Goal: Transaction & Acquisition: Purchase product/service

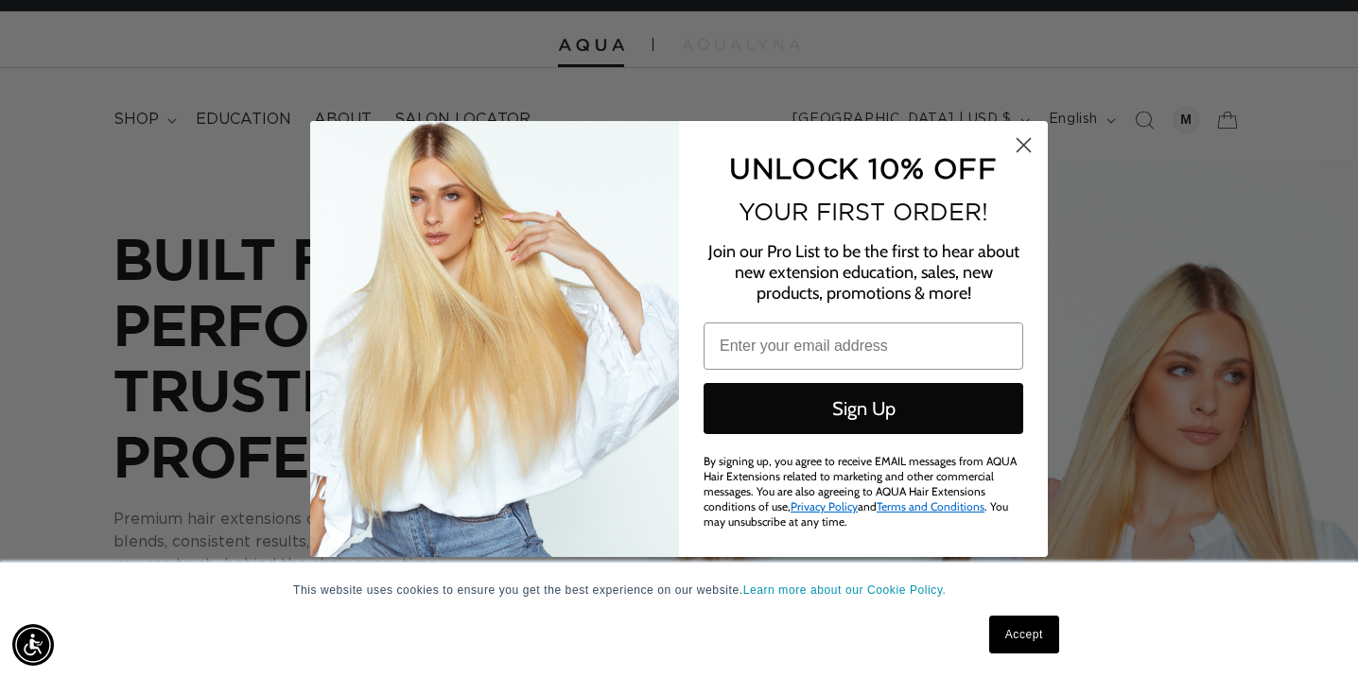
scroll to position [0, 1223]
click at [135, 114] on div "Close dialog UNLOCK 10% OFF YOUR FIRST ORDER! Join our Pro List to be the first…" at bounding box center [679, 339] width 1358 height 678
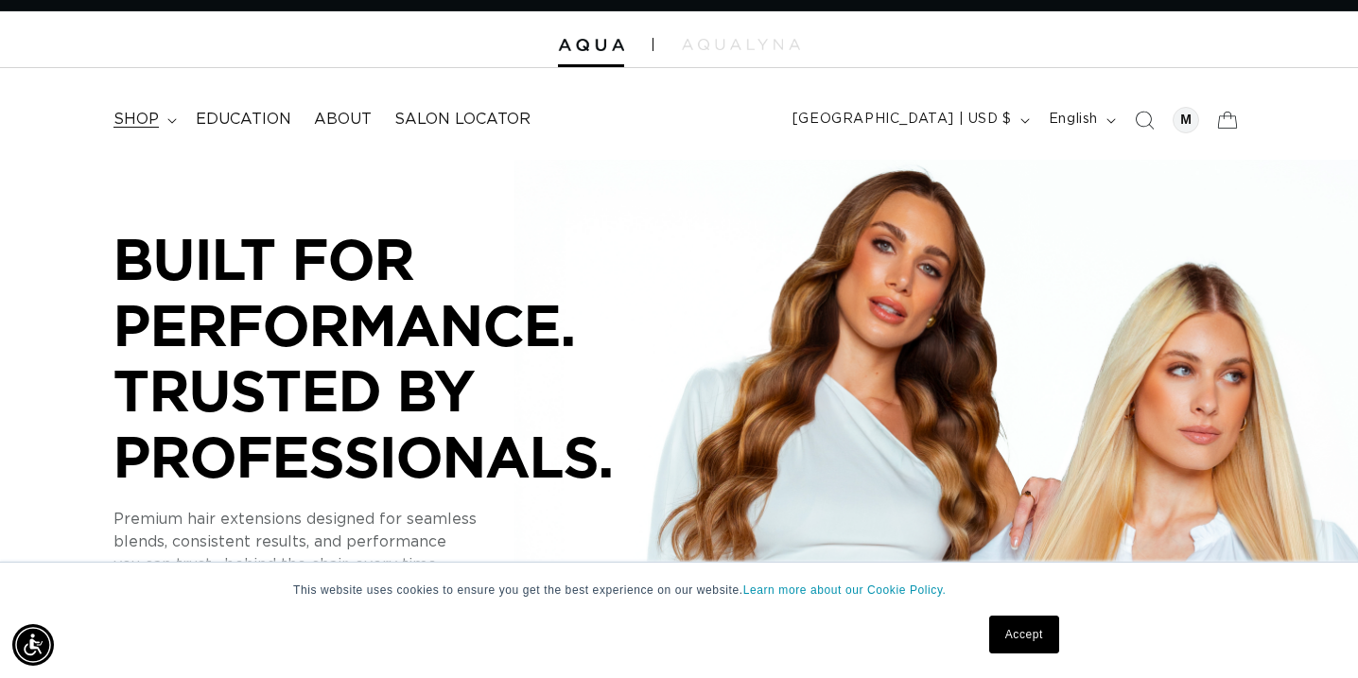
scroll to position [0, 0]
click at [1022, 638] on link "Accept" at bounding box center [1024, 635] width 70 height 38
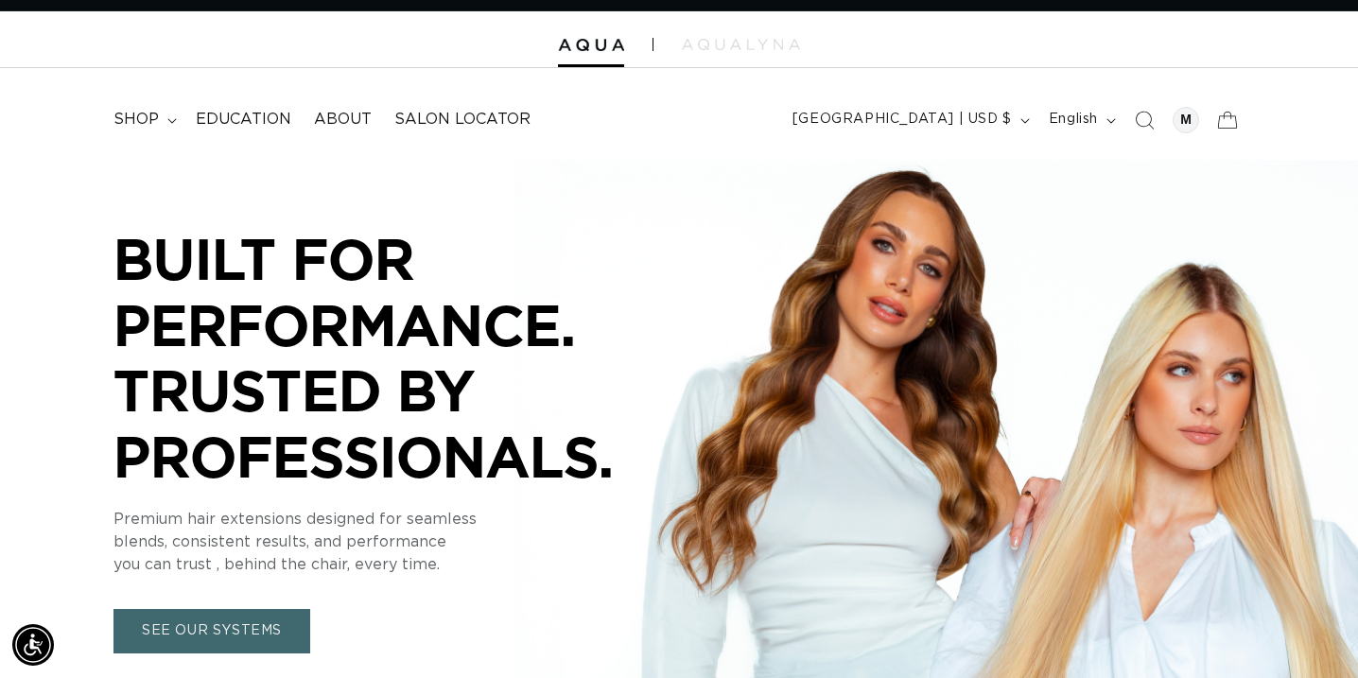
scroll to position [0, 1223]
click at [150, 119] on span "shop" at bounding box center [135, 120] width 45 height 20
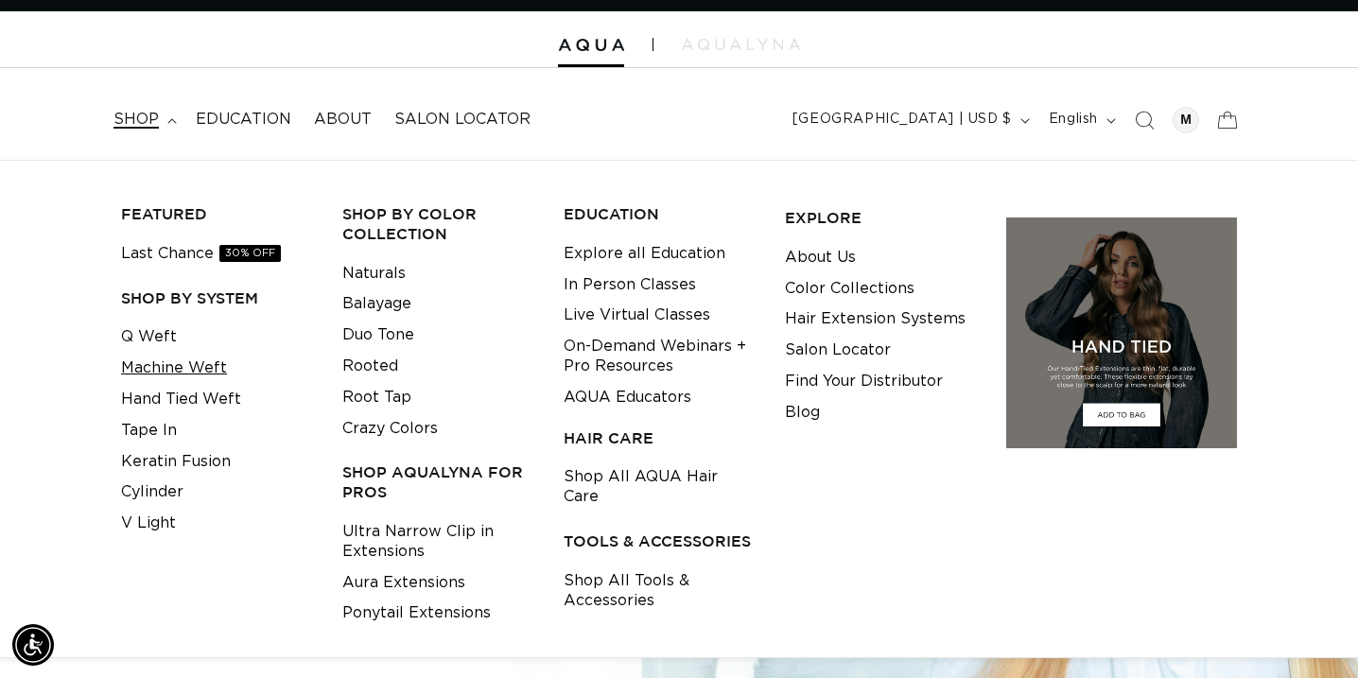
scroll to position [0, 2447]
click at [170, 364] on link "Machine Weft" at bounding box center [174, 368] width 106 height 31
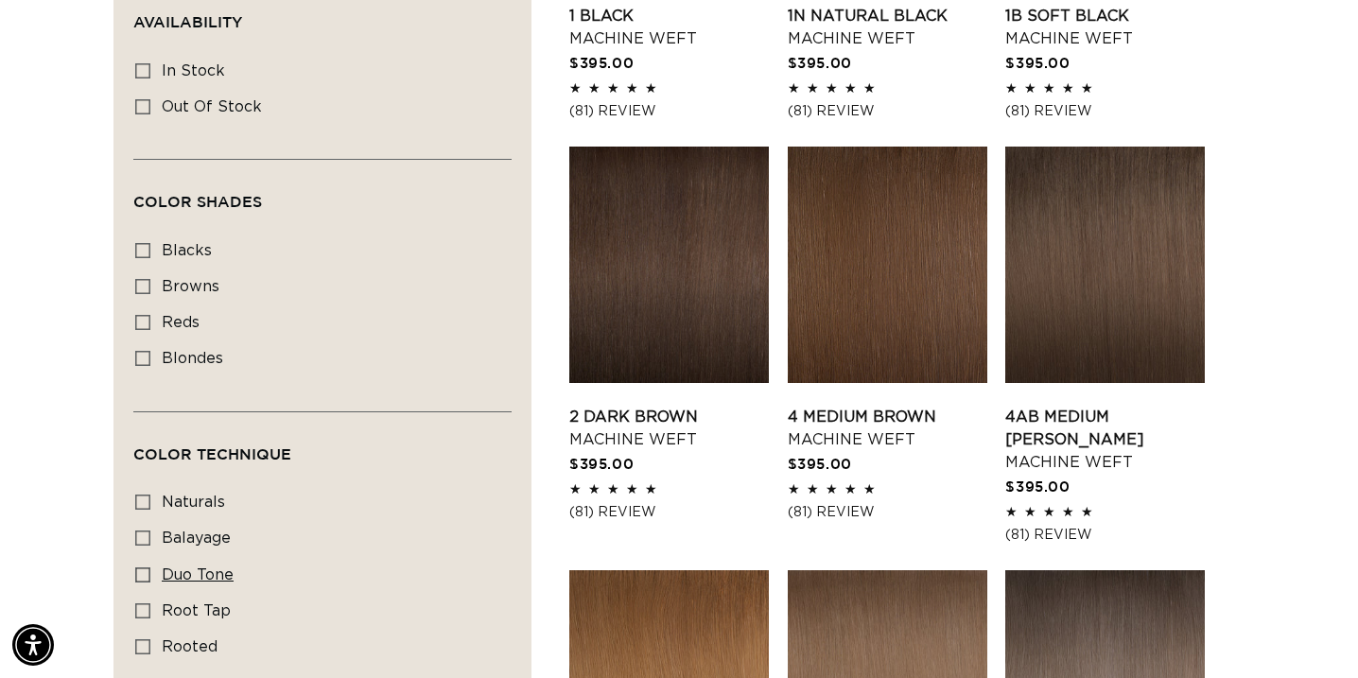
scroll to position [0, 2447]
click at [145, 581] on icon at bounding box center [142, 574] width 15 height 15
click at [145, 581] on input "duo tone duo tone (5 products)" at bounding box center [142, 574] width 15 height 15
checkbox input "true"
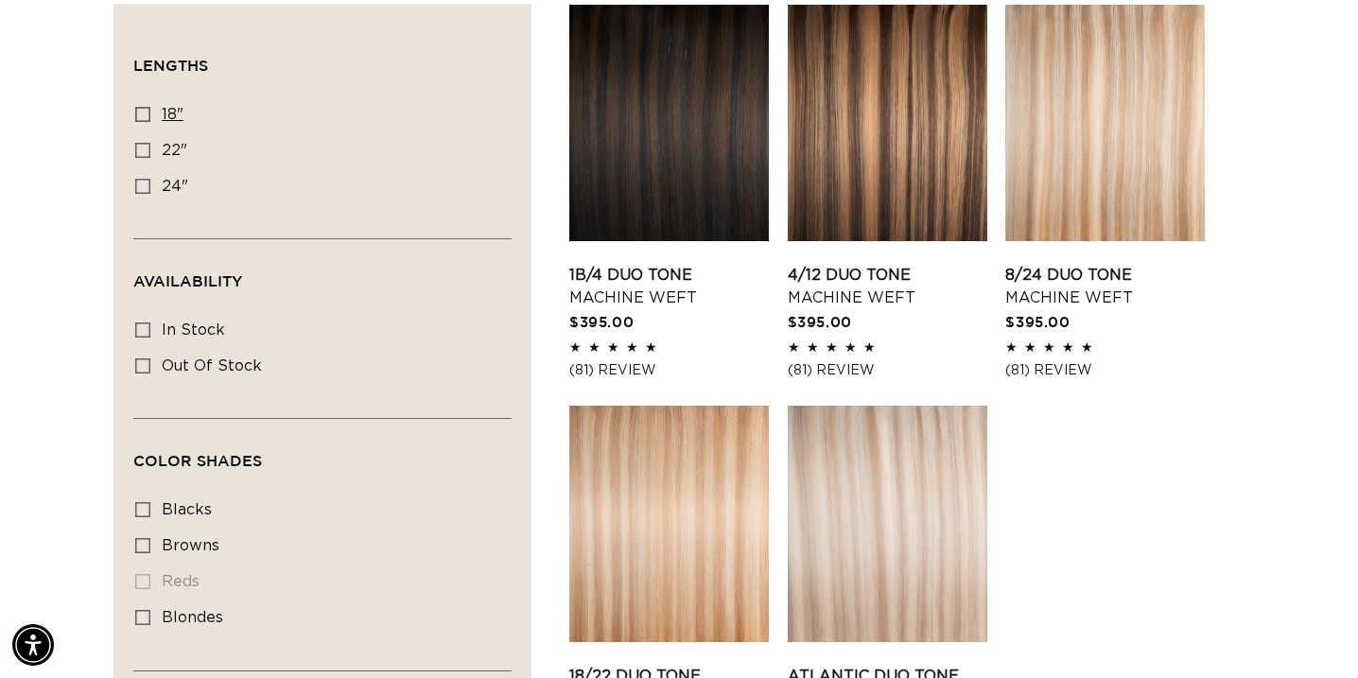
click at [141, 118] on icon at bounding box center [142, 114] width 15 height 15
click at [141, 118] on input "18" 18" (5 products)" at bounding box center [142, 114] width 15 height 15
checkbox input "true"
click at [149, 547] on icon at bounding box center [142, 545] width 15 height 15
click at [149, 547] on input "browns browns (2 products)" at bounding box center [142, 545] width 15 height 15
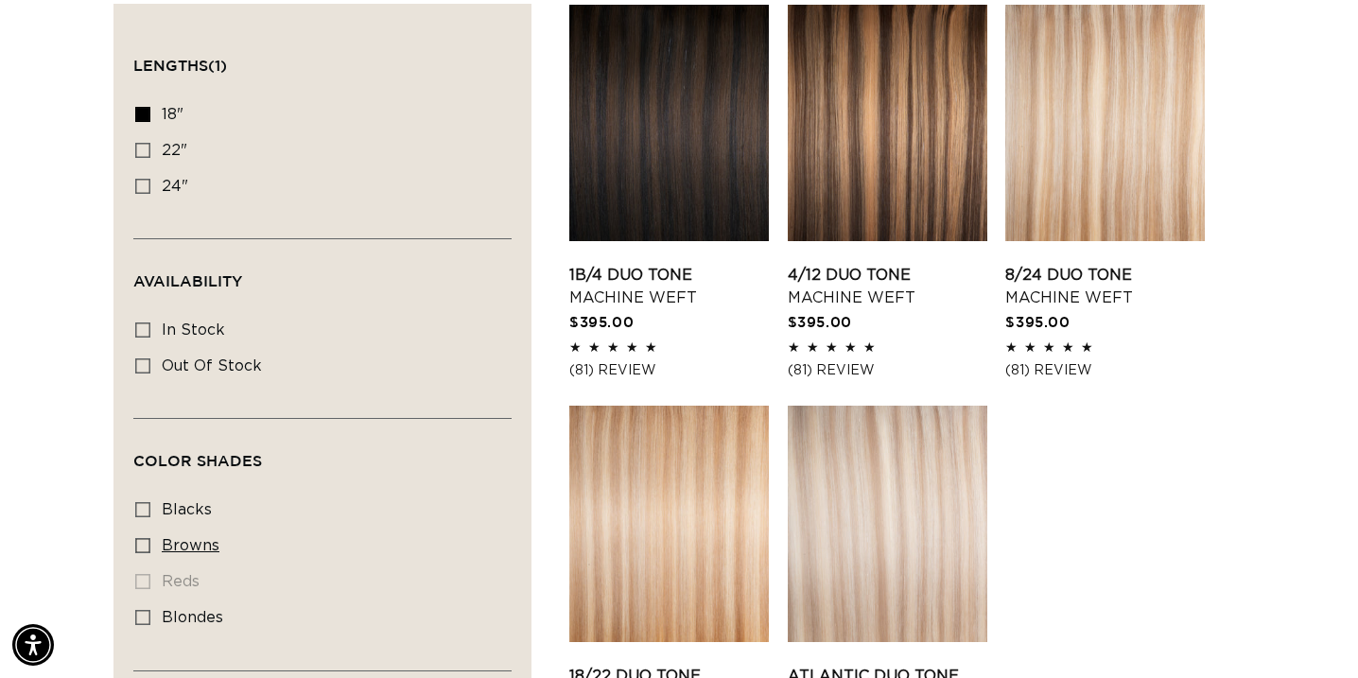
checkbox input "true"
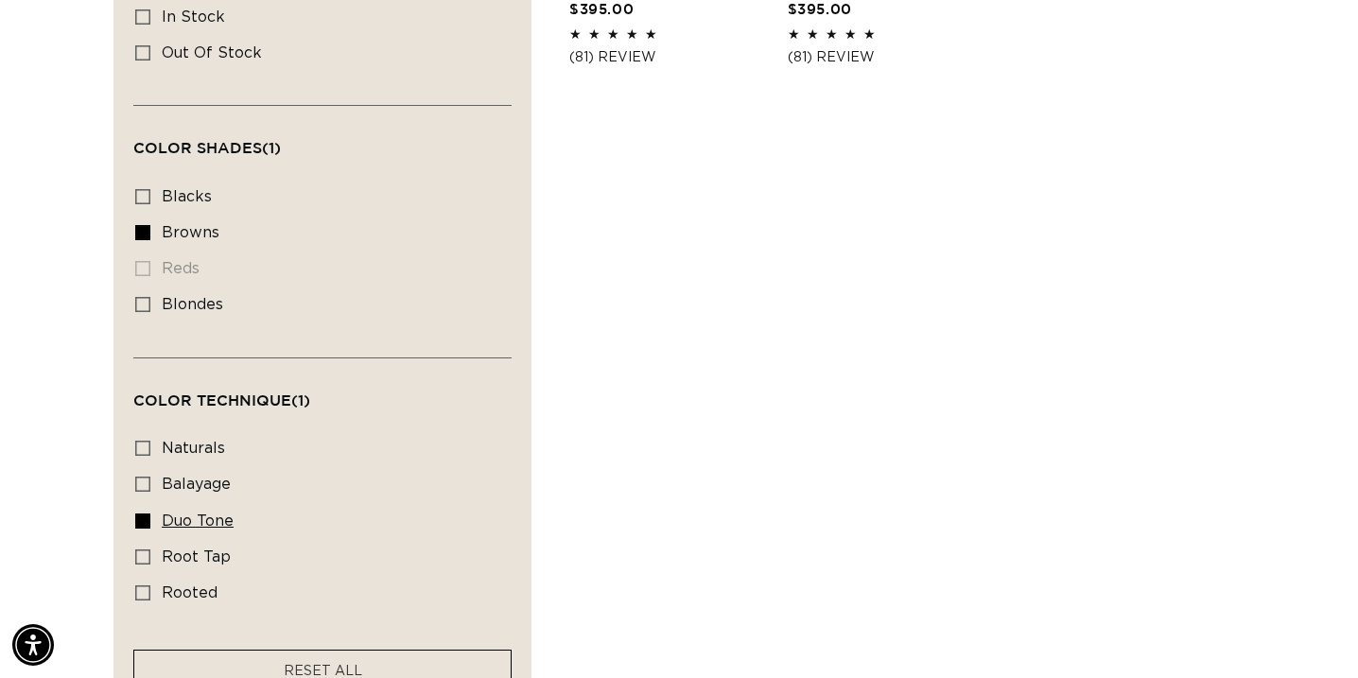
click at [146, 529] on icon at bounding box center [142, 520] width 15 height 15
click at [146, 529] on input "duo tone duo tone (2 products)" at bounding box center [142, 520] width 15 height 15
checkbox input "false"
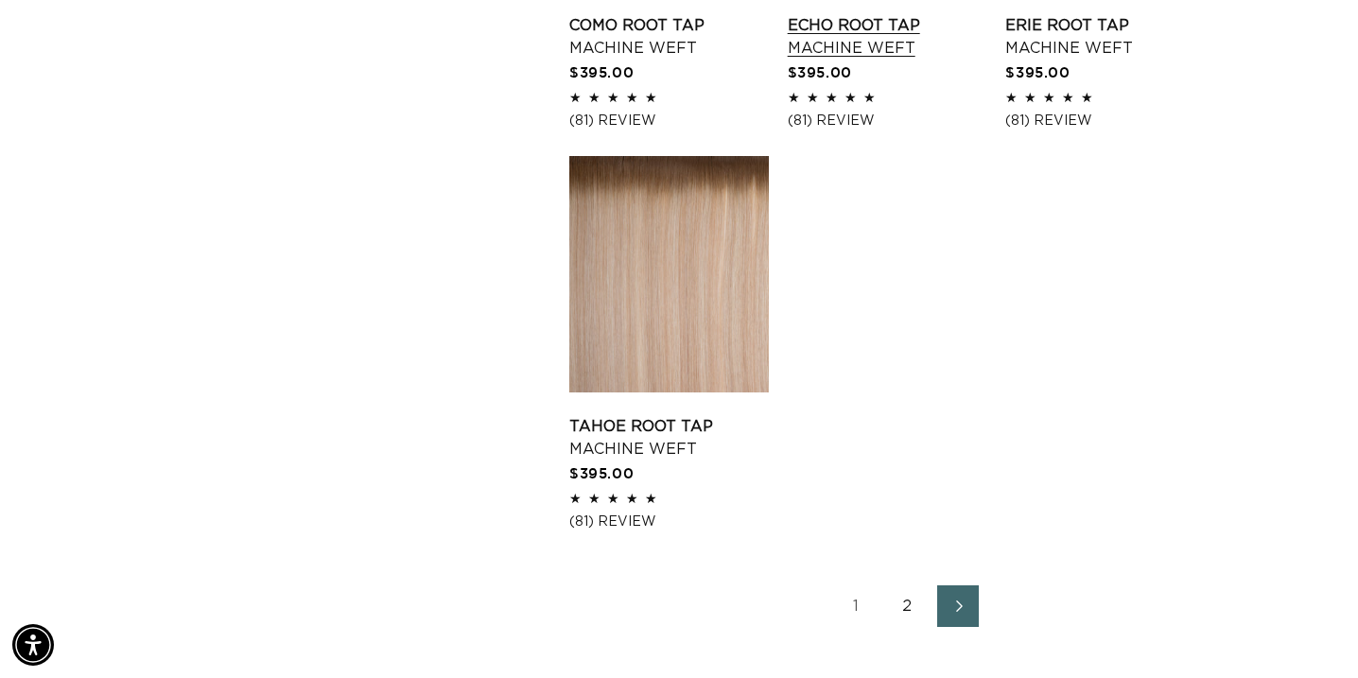
scroll to position [2581, 0]
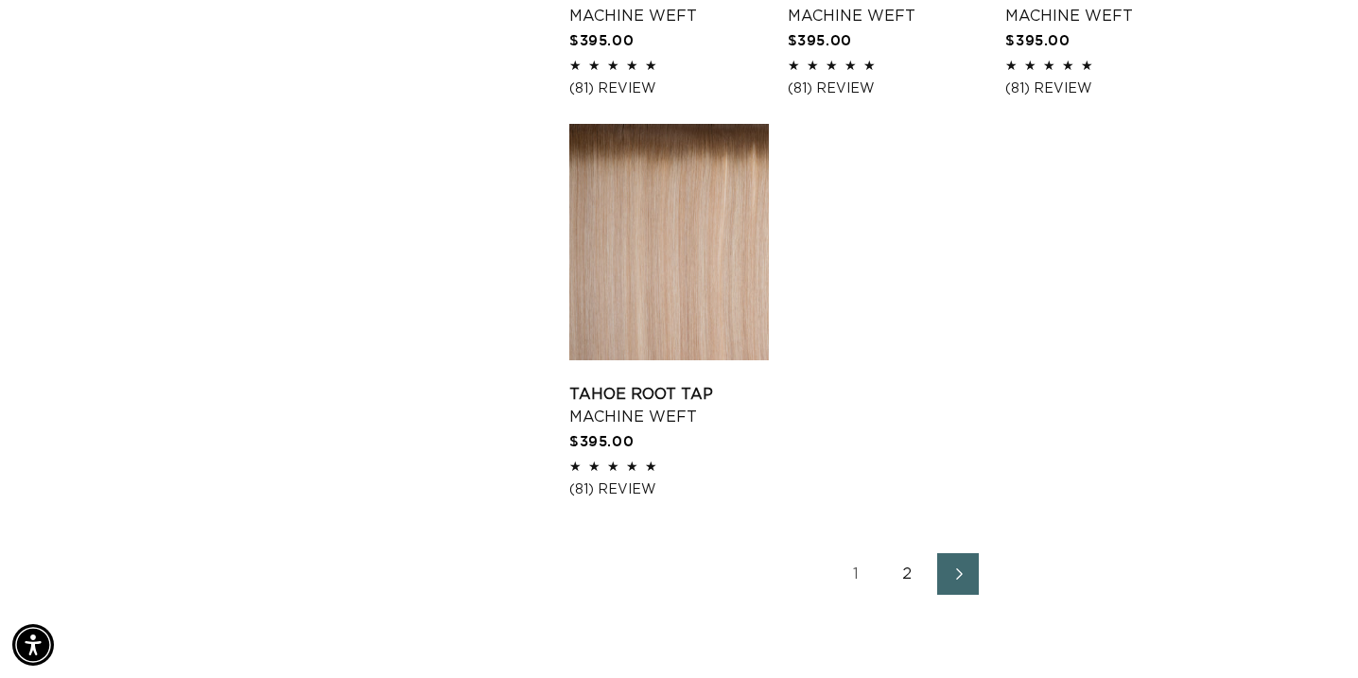
click at [904, 595] on link "2" at bounding box center [907, 574] width 42 height 42
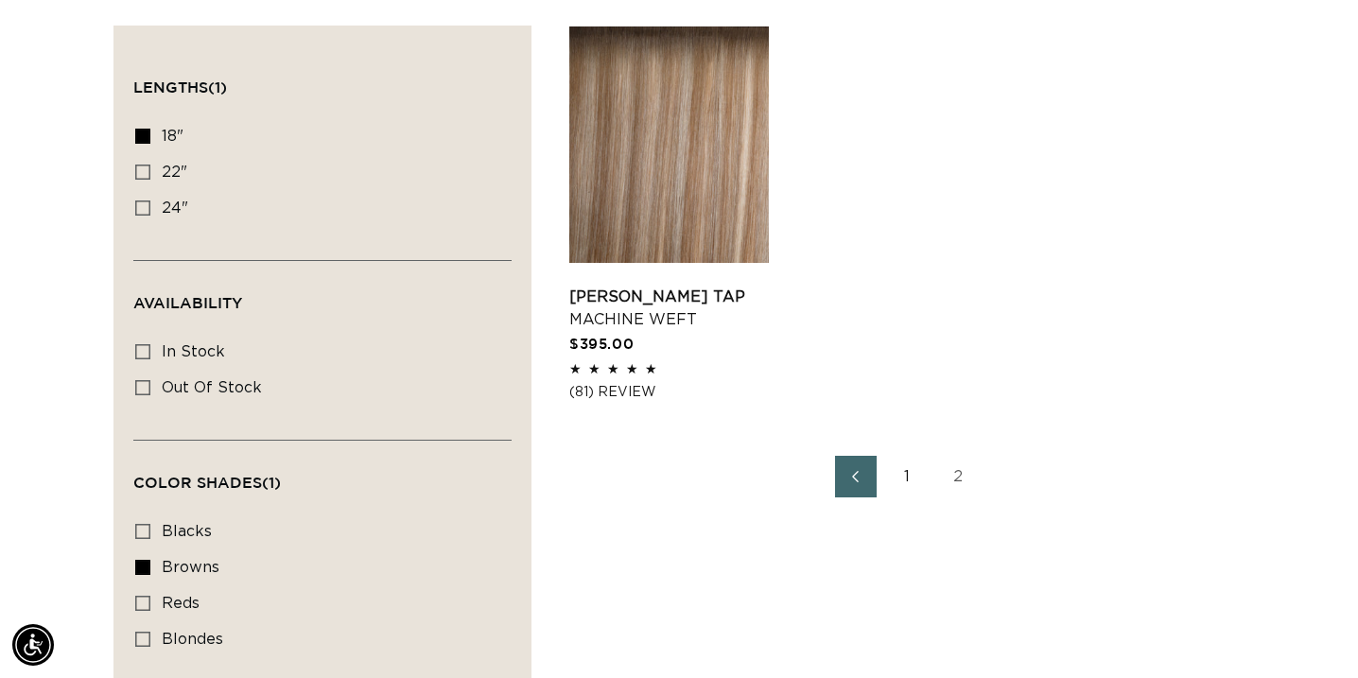
click at [954, 477] on link "2" at bounding box center [958, 477] width 42 height 42
click at [909, 477] on link "1" at bounding box center [907, 477] width 42 height 42
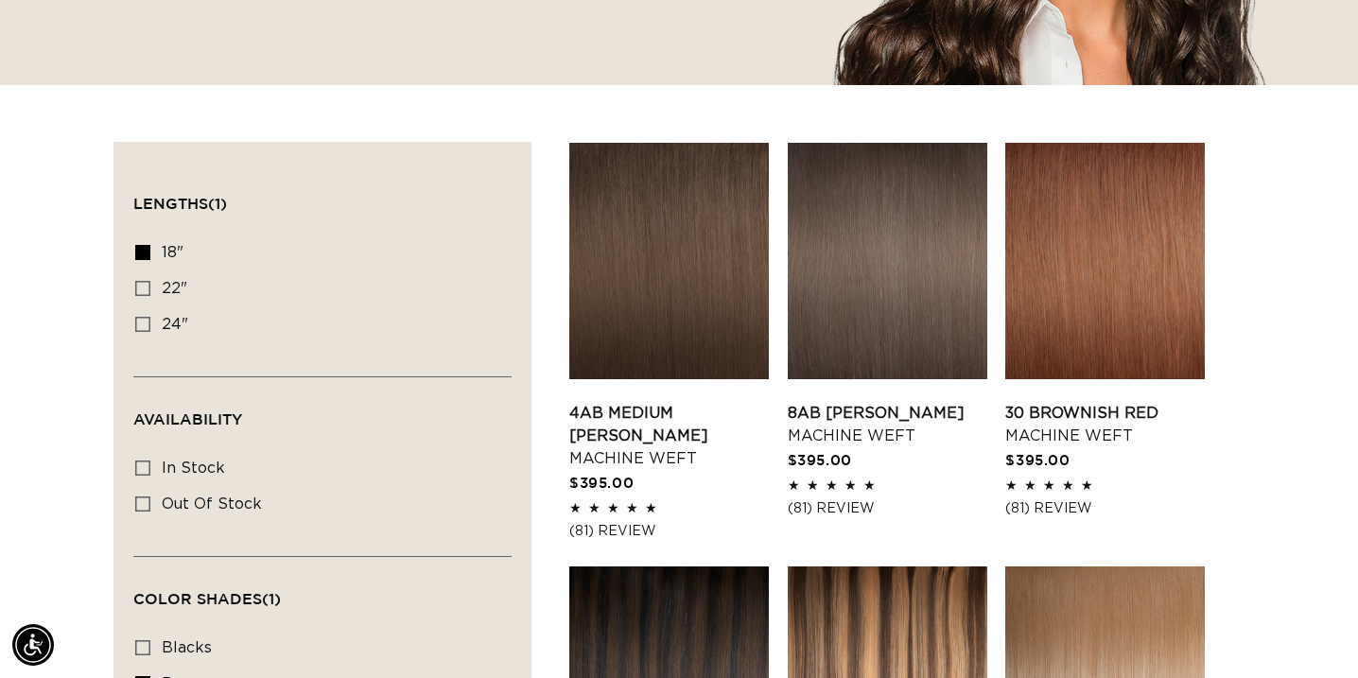
scroll to position [0, 2447]
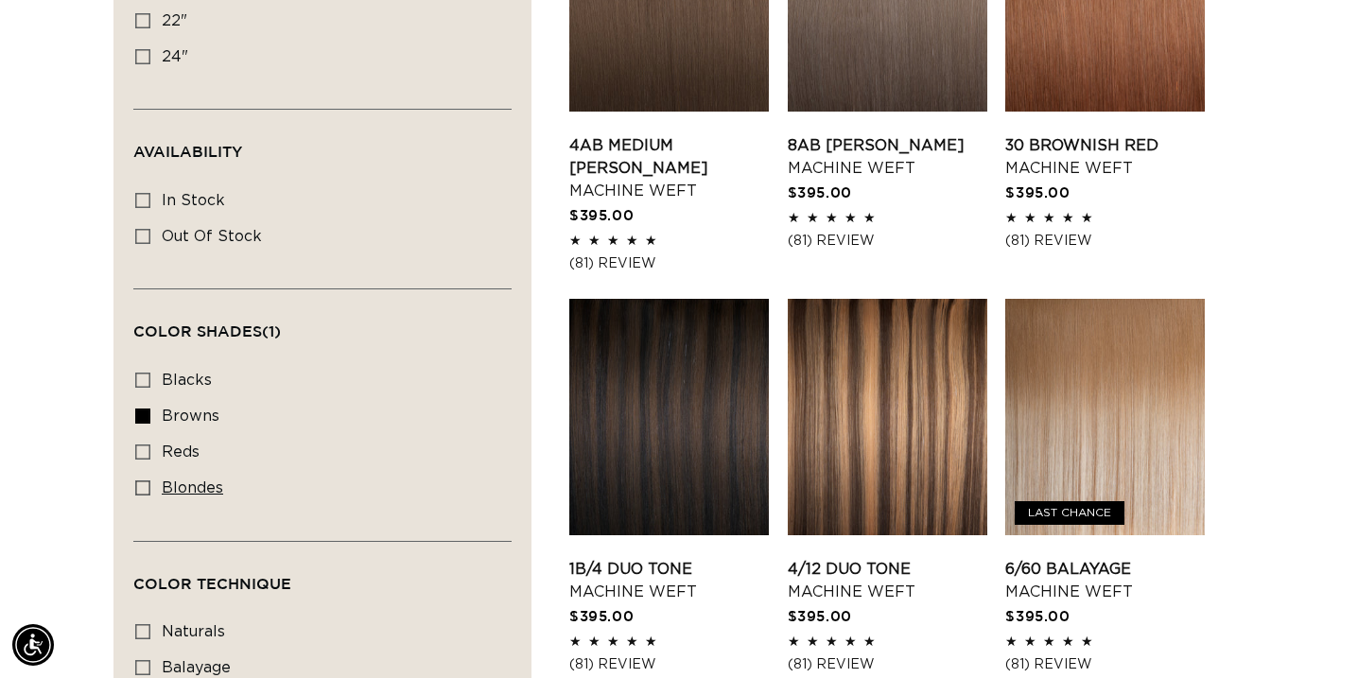
click at [145, 491] on icon at bounding box center [142, 487] width 15 height 15
click at [145, 491] on input "blondes blondes (20 products)" at bounding box center [142, 487] width 15 height 15
checkbox input "true"
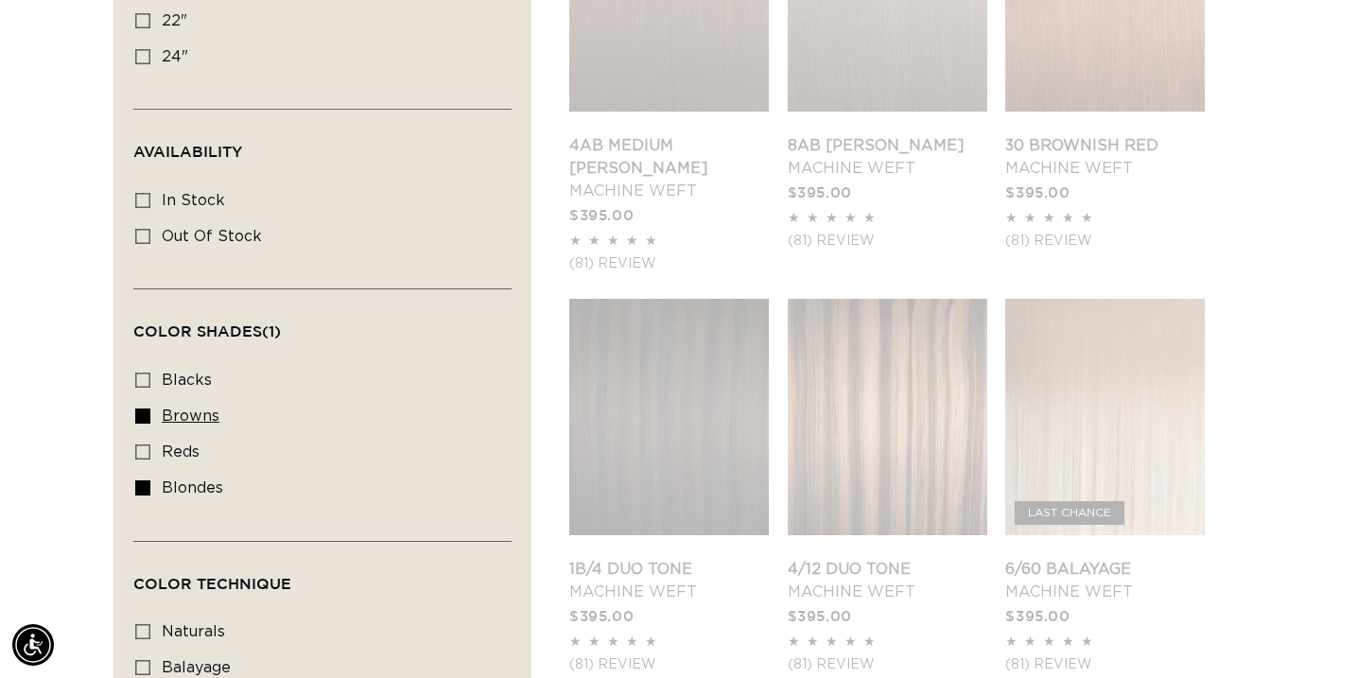
click at [147, 418] on icon at bounding box center [142, 415] width 15 height 15
click at [147, 418] on input "browns browns (17 products)" at bounding box center [142, 415] width 15 height 15
checkbox input "false"
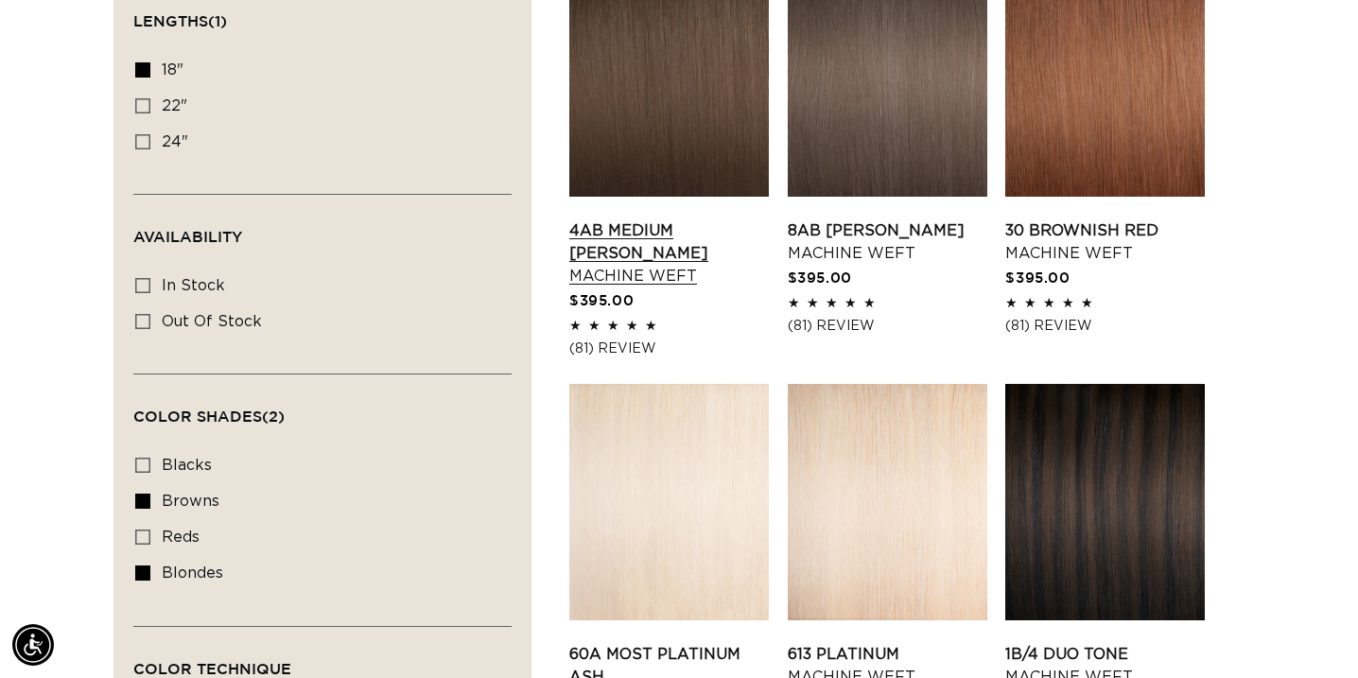
scroll to position [0, 2447]
